Goal: Task Accomplishment & Management: Complete application form

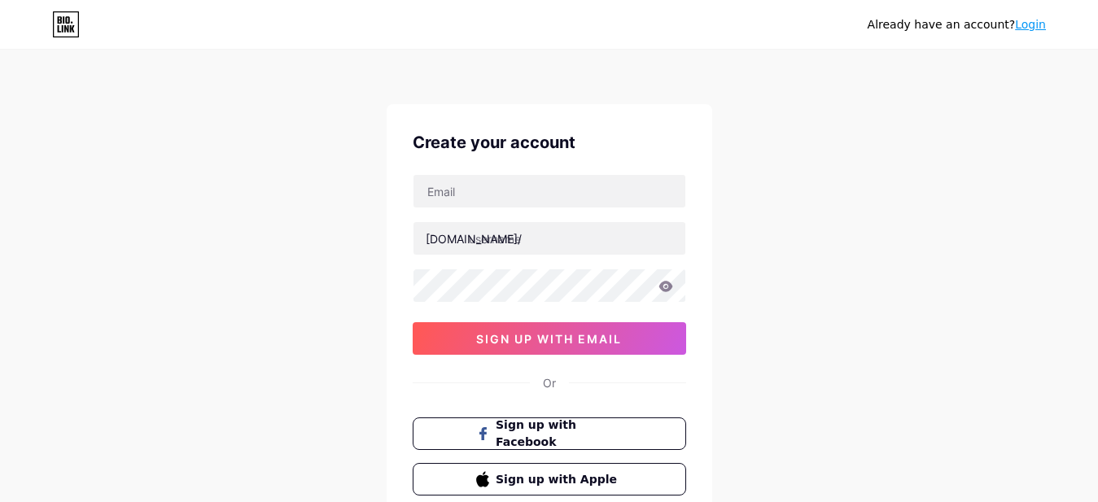
click at [623, 212] on div "[DOMAIN_NAME]/ 0cAFcWeA4Wc8fijU8dYMznXmBZIN_313aI4_Vr8QCrDmTsnrIr3Qys78SYzrqIHg…" at bounding box center [550, 264] width 274 height 181
click at [621, 199] on input "text" at bounding box center [550, 191] width 272 height 33
click at [439, 392] on div "Create your account [DOMAIN_NAME]/ 0cAFcWeA4Wc8fijU8dYMznXmBZIN_313aI4_Vr8QCrDm…" at bounding box center [550, 313] width 326 height 418
drag, startPoint x: 591, startPoint y: 194, endPoint x: 599, endPoint y: 201, distance: 11.0
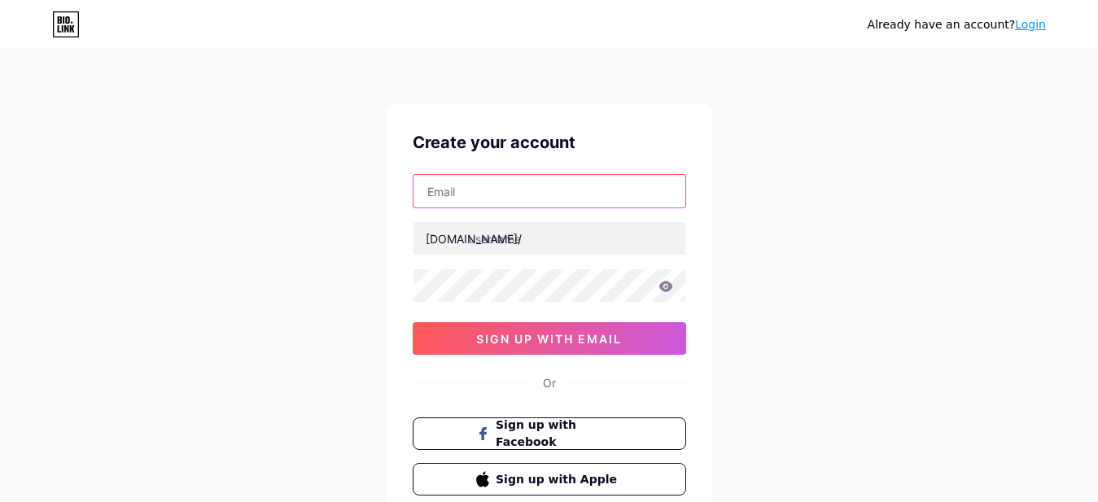
click at [593, 195] on input "text" at bounding box center [550, 191] width 272 height 33
type input "[EMAIL_ADDRESS][DOMAIN_NAME]"
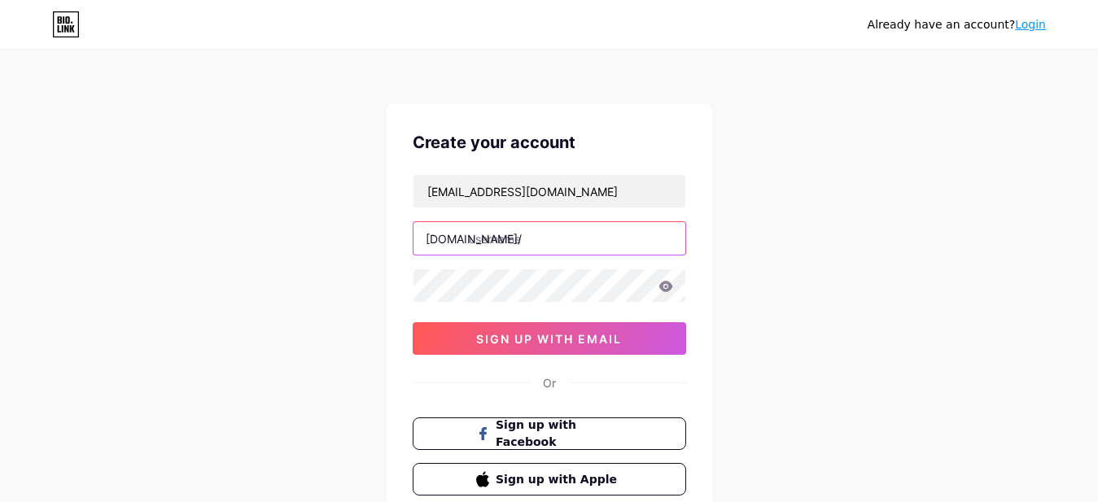
click at [580, 236] on input "text" at bounding box center [550, 238] width 272 height 33
type input "dillontalia"
click at [558, 248] on input "dillontalia" at bounding box center [550, 238] width 272 height 33
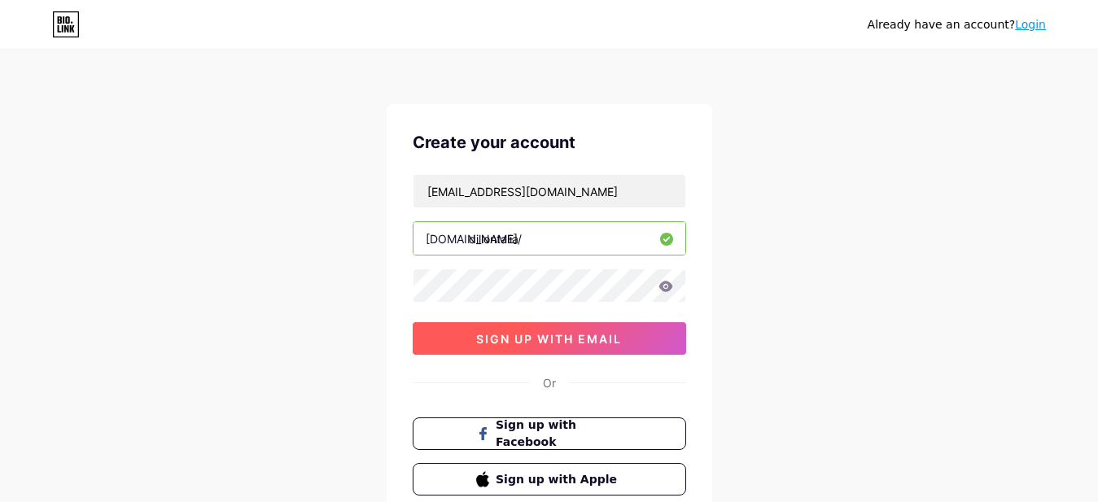
click at [585, 344] on span "sign up with email" at bounding box center [549, 339] width 146 height 14
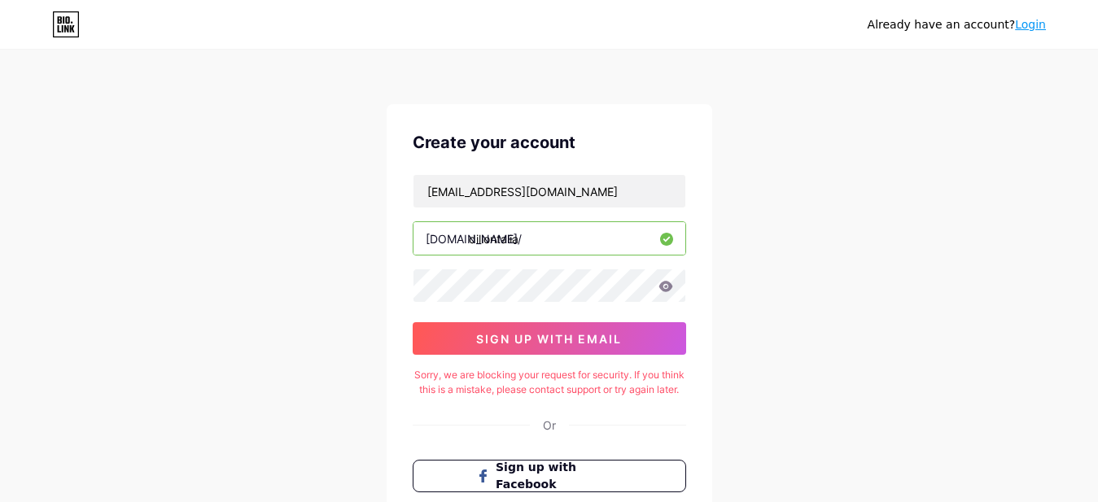
scroll to position [83, 0]
